Goal: Task Accomplishment & Management: Use online tool/utility

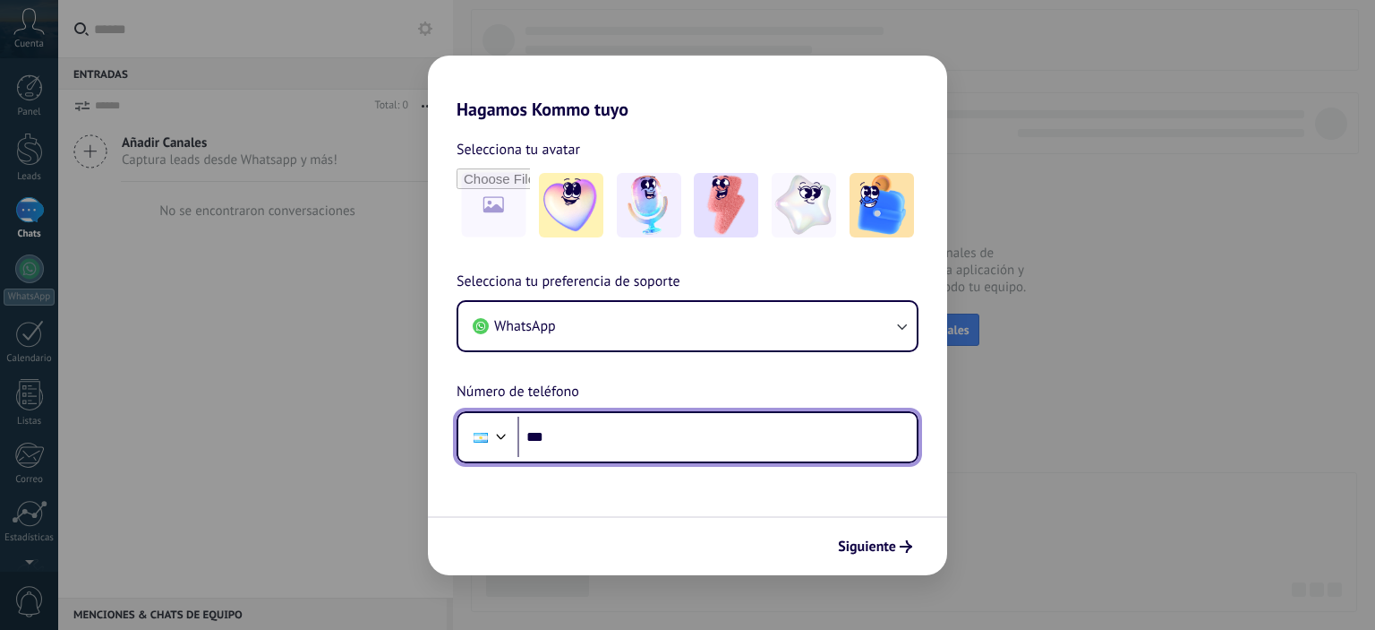
click at [616, 436] on input "***" at bounding box center [717, 436] width 399 height 41
type input "**********"
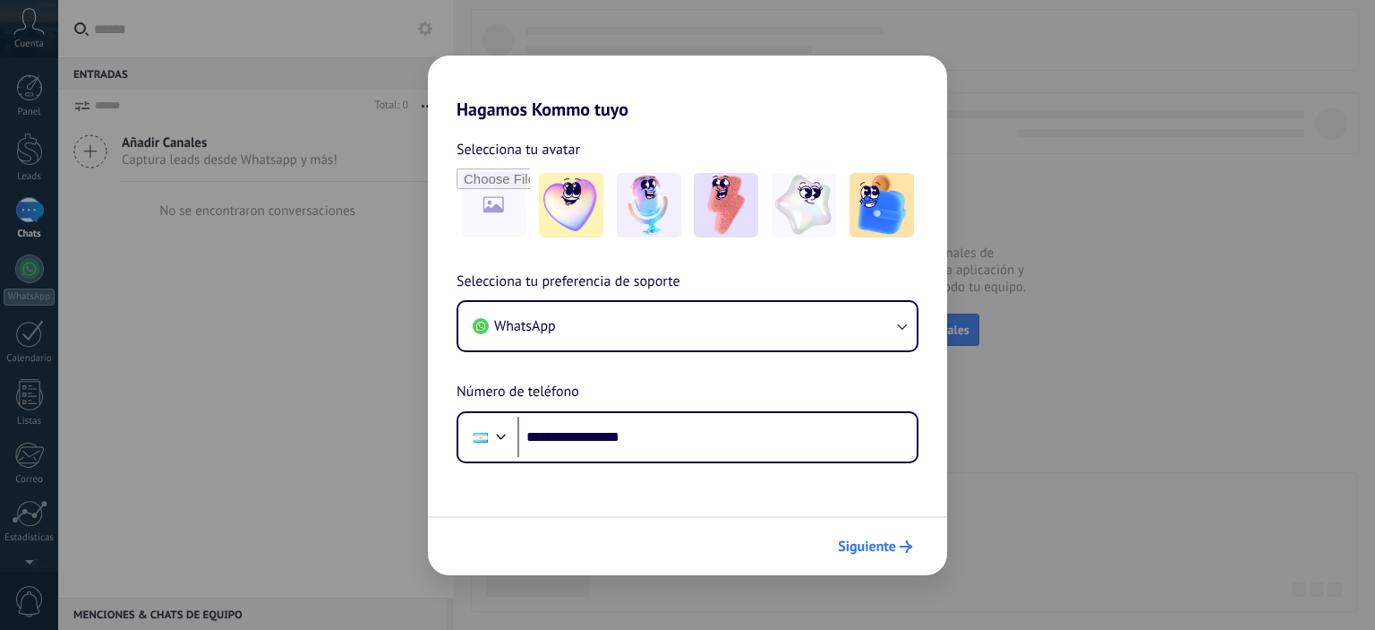
click at [870, 547] on span "Siguiente" at bounding box center [867, 546] width 58 height 13
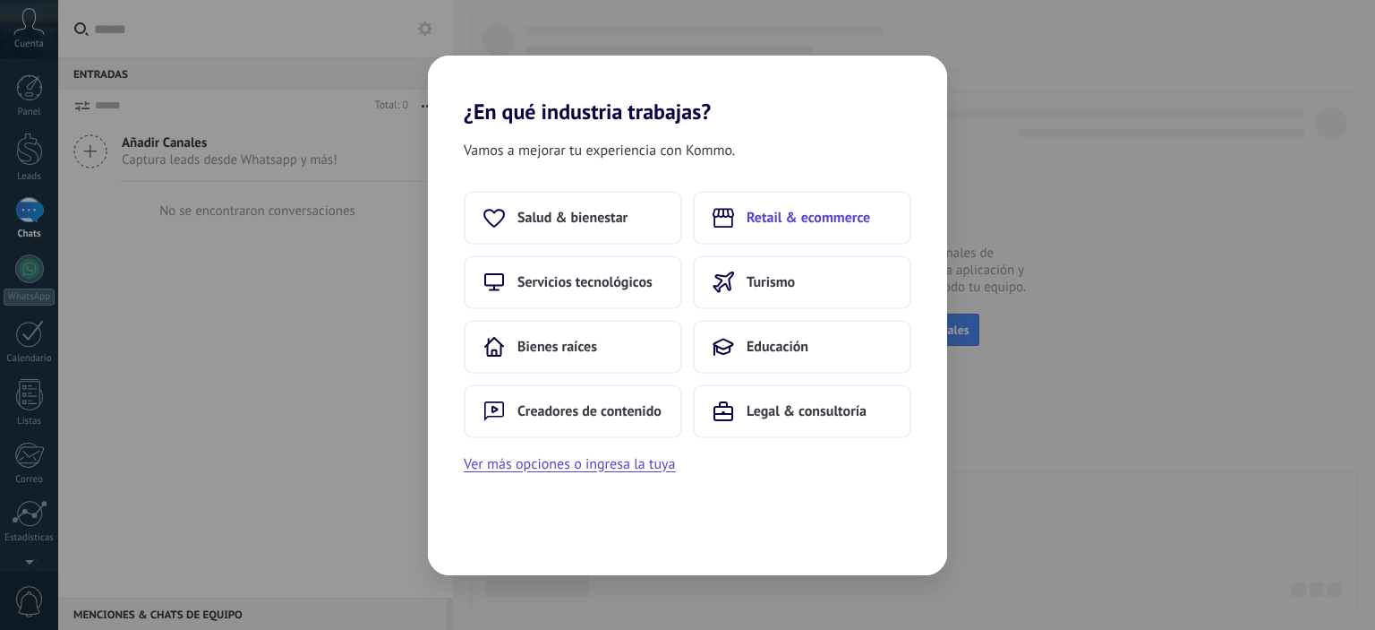
click at [861, 214] on span "Retail & ecommerce" at bounding box center [809, 218] width 124 height 18
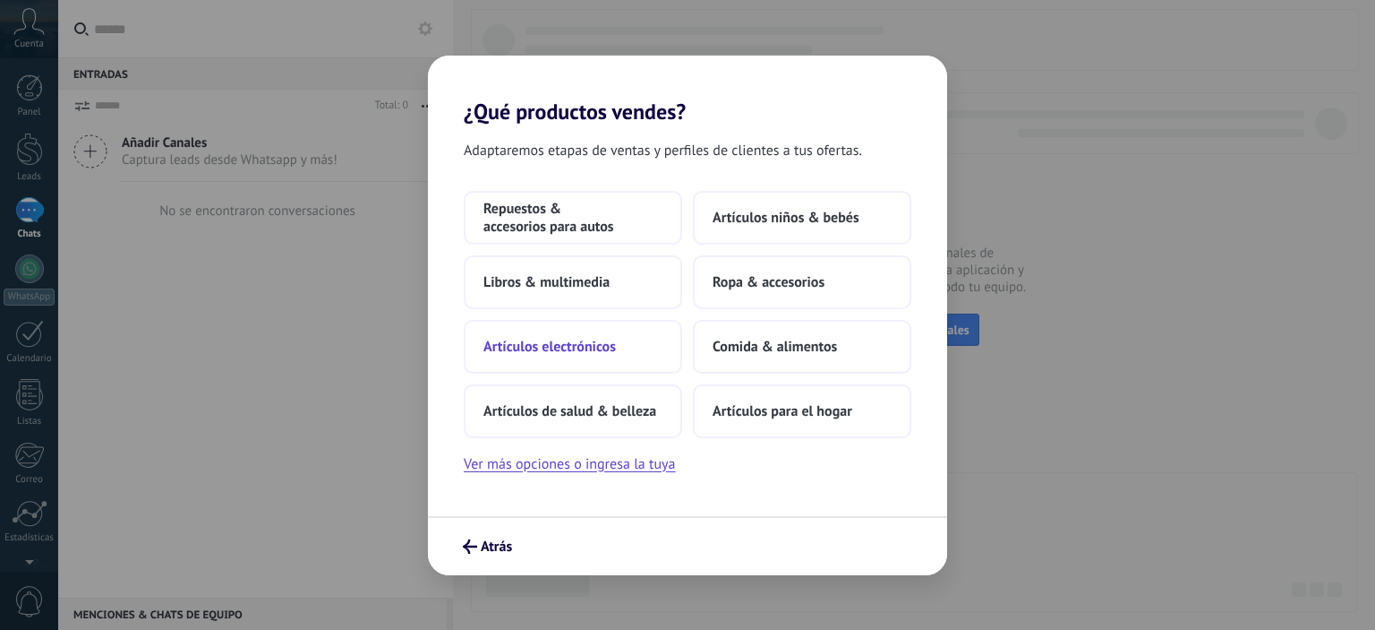
click at [613, 353] on span "Artículos electrónicos" at bounding box center [550, 347] width 133 height 18
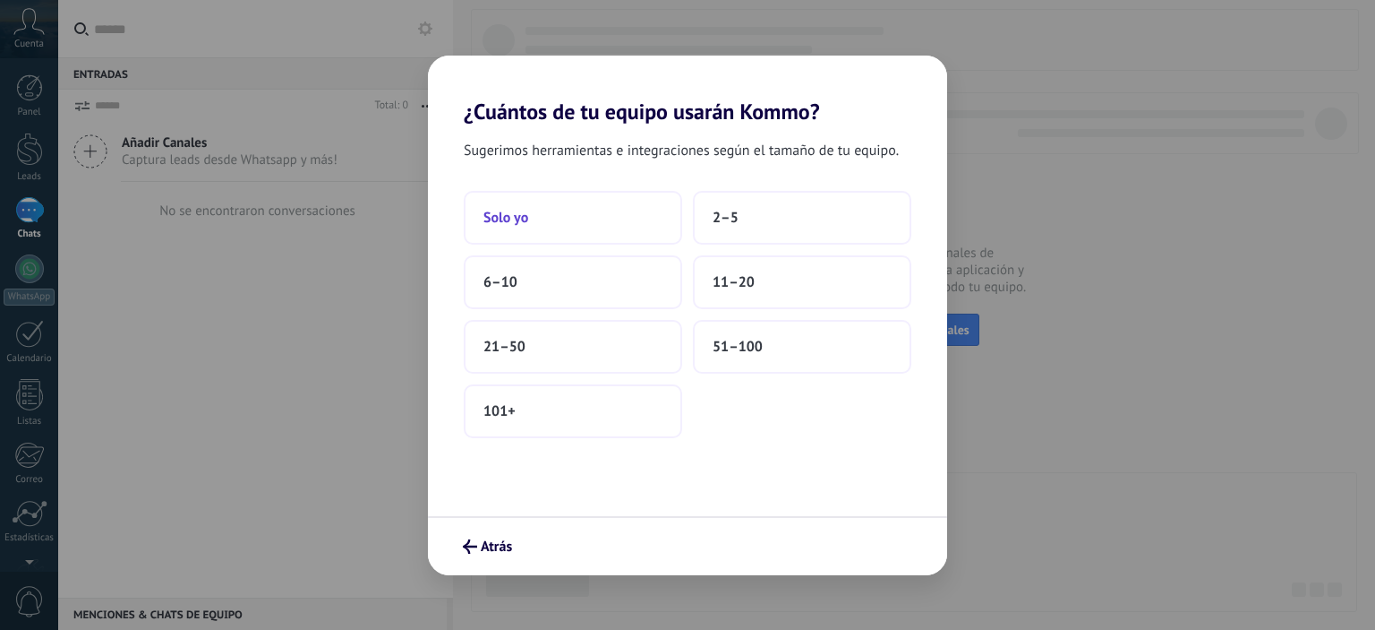
click at [647, 226] on button "Solo yo" at bounding box center [573, 218] width 219 height 54
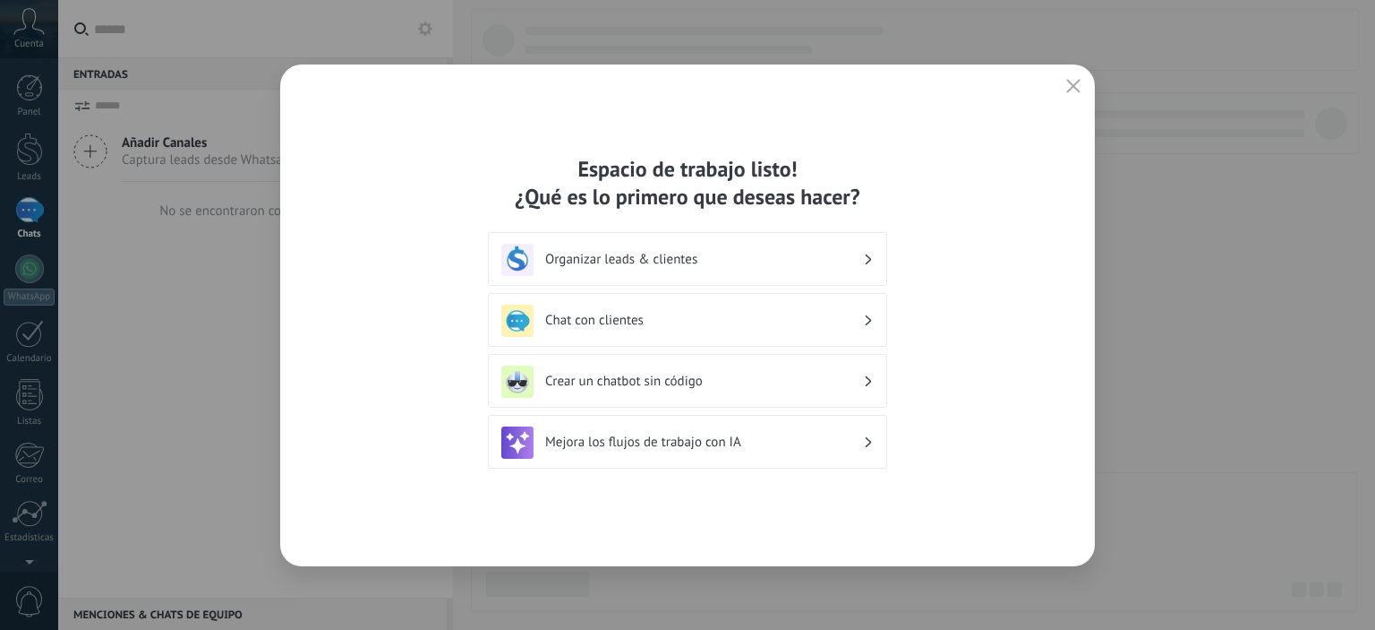
click at [685, 326] on h3 "Chat con clientes" at bounding box center [704, 320] width 318 height 17
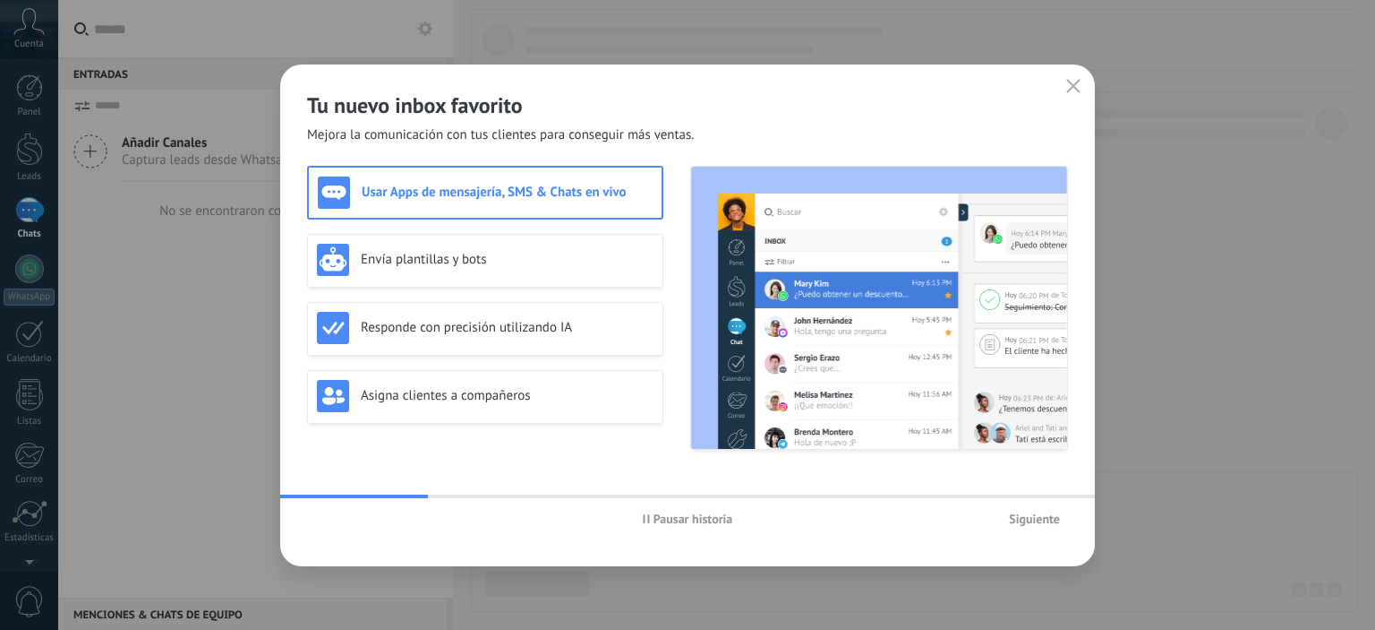
click at [1046, 513] on span "Siguiente" at bounding box center [1034, 518] width 51 height 13
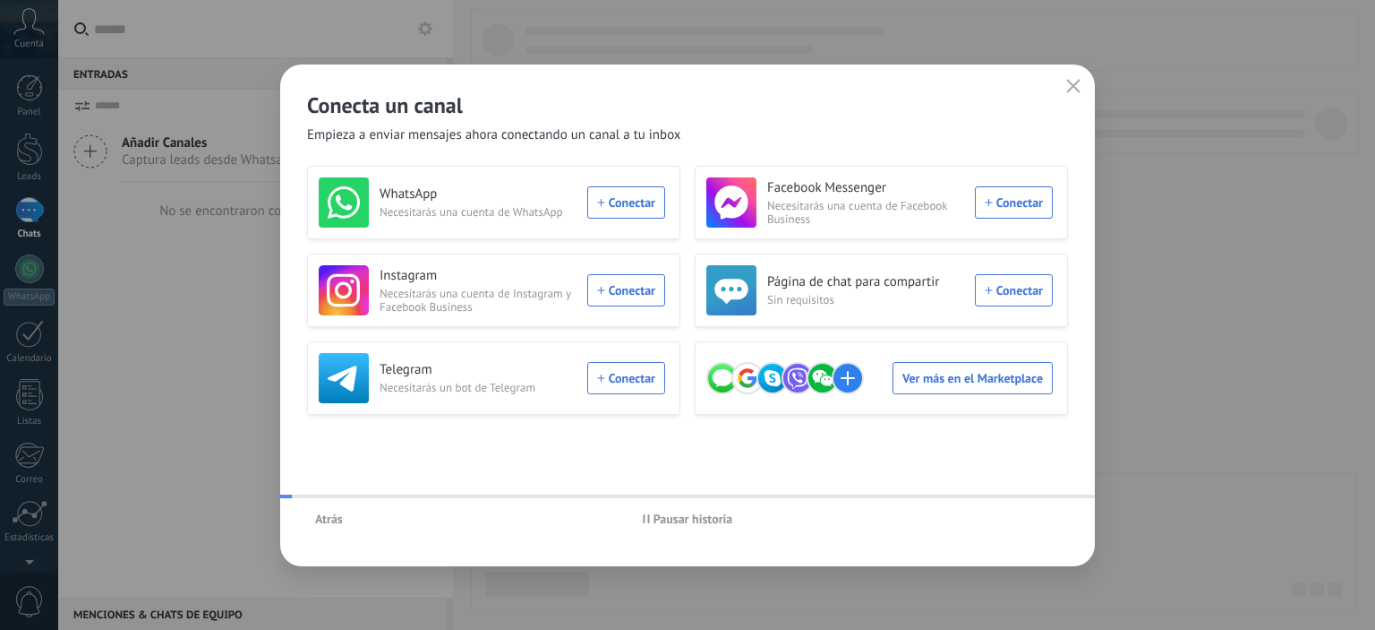
click at [1046, 513] on div "Atrás Pausar historia" at bounding box center [687, 518] width 815 height 41
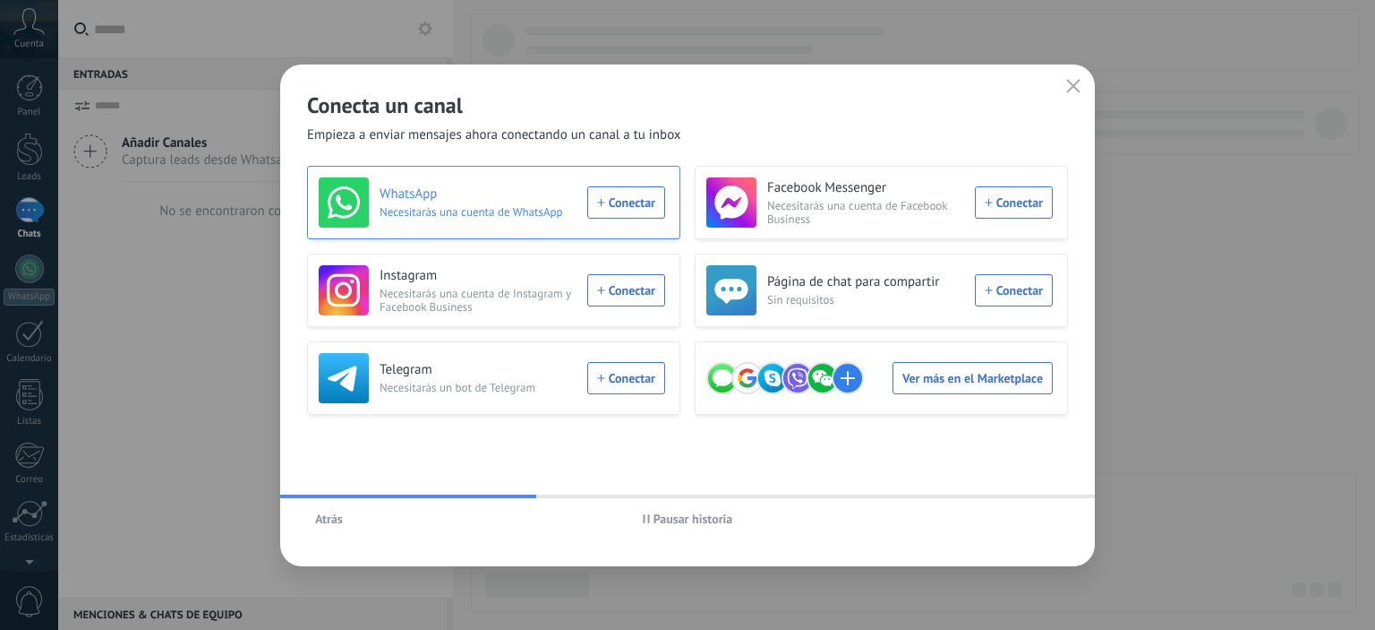
click at [518, 214] on span "Necesitarás una cuenta de WhatsApp" at bounding box center [478, 211] width 197 height 13
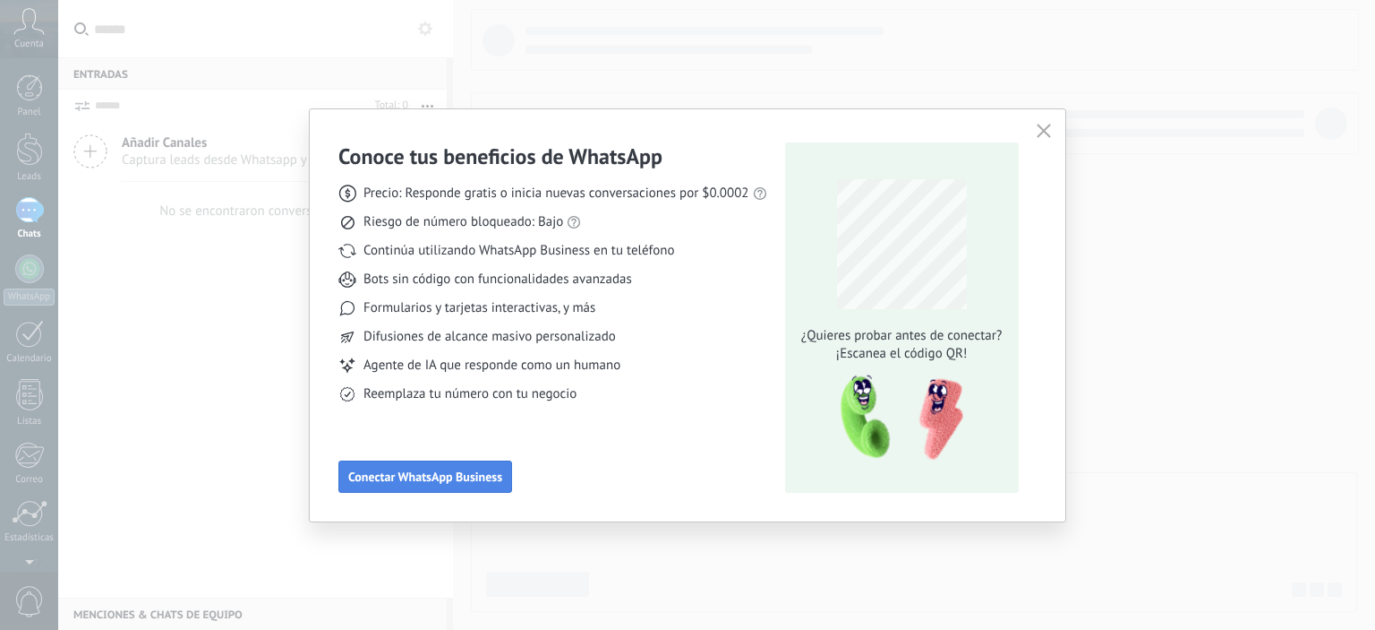
click at [456, 491] on button "Conectar WhatsApp Business" at bounding box center [425, 476] width 174 height 32
